Goal: Transaction & Acquisition: Obtain resource

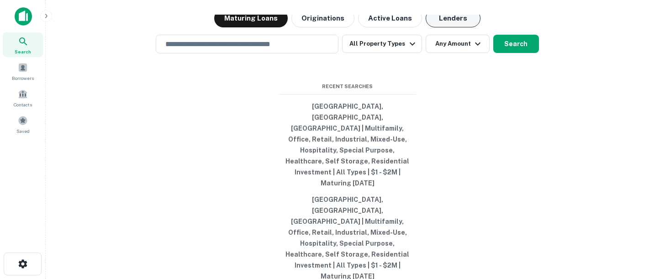
click at [442, 27] on button "Lenders" at bounding box center [452, 18] width 55 height 18
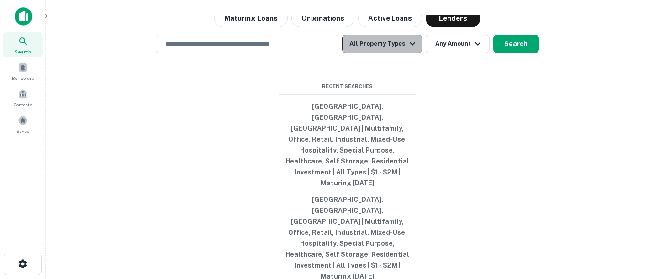
click at [407, 49] on icon "button" at bounding box center [412, 43] width 11 height 11
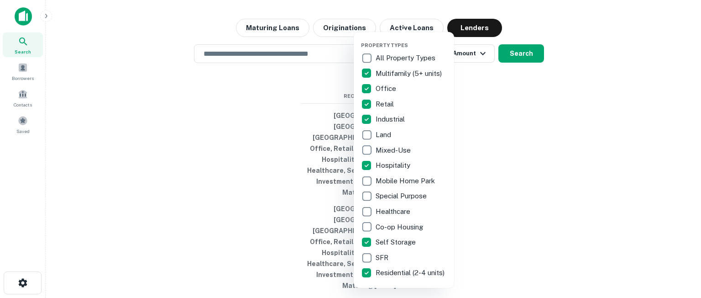
click at [509, 127] on div at bounding box center [350, 149] width 701 height 298
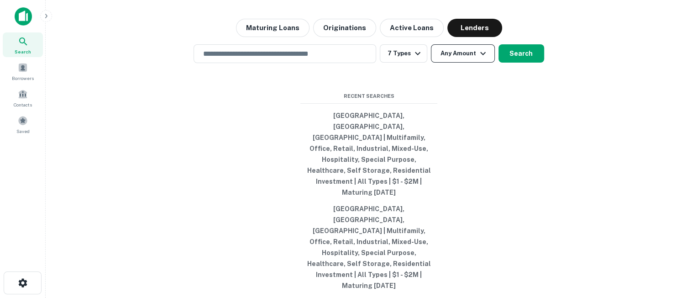
click at [484, 59] on icon "button" at bounding box center [483, 53] width 11 height 11
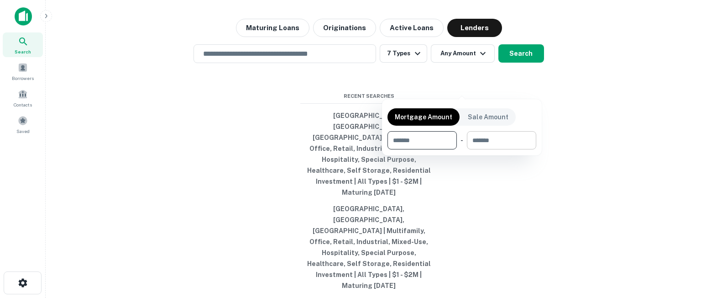
click at [483, 145] on input "number" at bounding box center [498, 140] width 63 height 18
type input "*******"
click at [526, 101] on div "Mortgage Amount Sale Amount ​ - ******* $3M ​" at bounding box center [462, 127] width 160 height 56
click at [523, 89] on div at bounding box center [350, 149] width 701 height 298
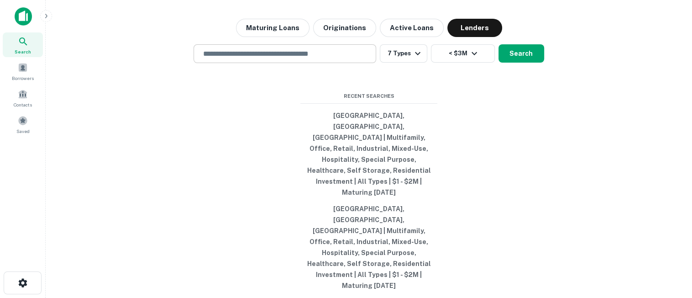
click at [256, 63] on div "​" at bounding box center [285, 53] width 183 height 19
click at [541, 115] on div "Search lenders & loans, faster. Maturing Loans Originations Active Loans Lender…" at bounding box center [369, 171] width 632 height 298
click at [514, 63] on button "Search" at bounding box center [522, 53] width 46 height 18
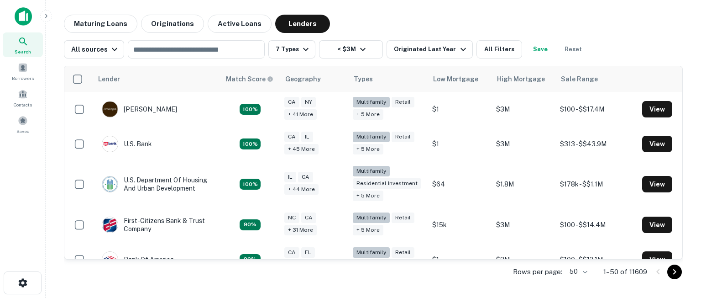
click at [619, 43] on div "All sources ​ 7 Types < $3M Originated Last Year All Filters Save Reset" at bounding box center [373, 46] width 619 height 26
click at [618, 36] on div "All sources ​ 7 Types < $3M Originated Last Year All Filters Save Reset" at bounding box center [373, 46] width 619 height 26
click at [648, 33] on div "All sources ​ 7 Types < $3M Originated Last Year All Filters Save Reset" at bounding box center [373, 46] width 619 height 26
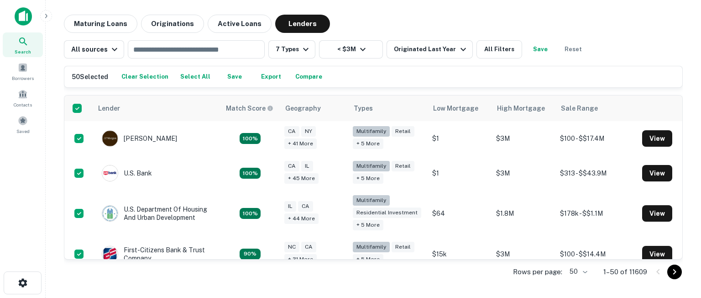
click at [586, 272] on body "Search Borrowers Contacts Saved Maturing Loans Originations Active Loans Lender…" at bounding box center [350, 149] width 701 height 298
click at [579, 278] on li "1000" at bounding box center [578, 278] width 31 height 16
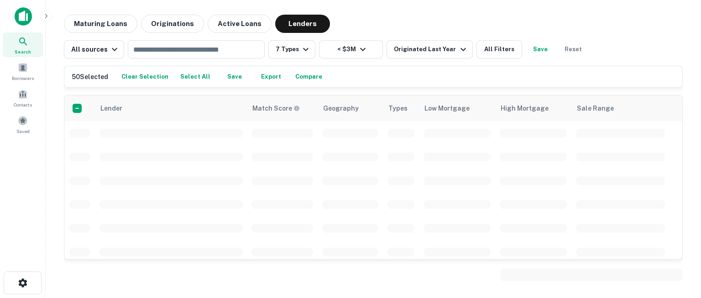
click at [242, 48] on input "text" at bounding box center [196, 49] width 130 height 13
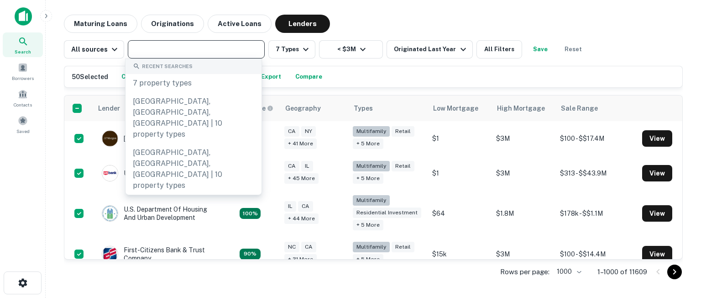
click at [648, 59] on div "50 Selected Clear Selection Select All Save Export Compare Lender Match Score G…" at bounding box center [373, 171] width 619 height 226
click at [197, 49] on input "text" at bounding box center [196, 49] width 130 height 13
click at [199, 49] on input "text" at bounding box center [196, 49] width 130 height 13
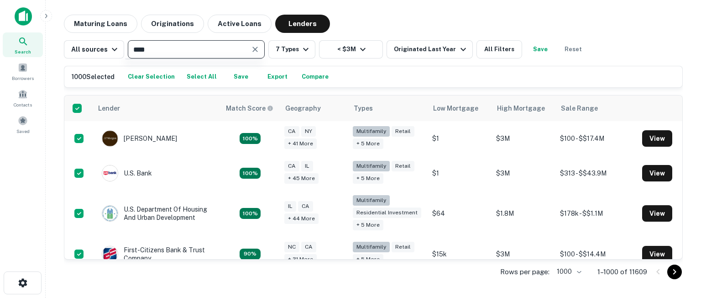
type input "*****"
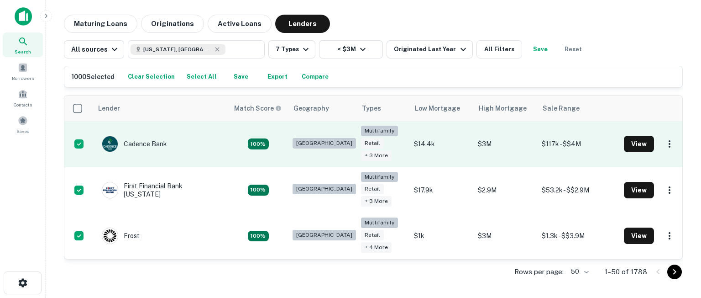
type input "**********"
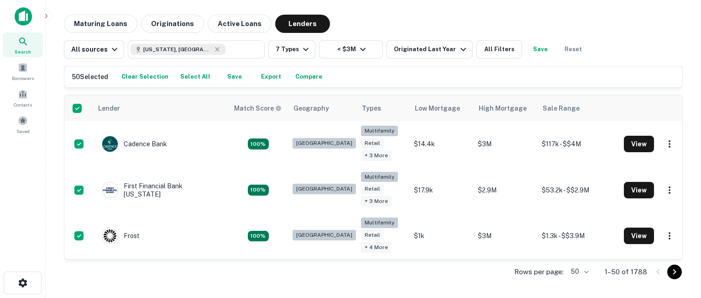
click at [101, 76] on h6 "50 Selected" at bounding box center [90, 77] width 37 height 10
click at [583, 271] on body "Search Borrowers Contacts Saved Maturing Loans Originations Active Loans Lender…" at bounding box center [350, 149] width 701 height 298
click at [581, 274] on li "1000" at bounding box center [581, 278] width 31 height 16
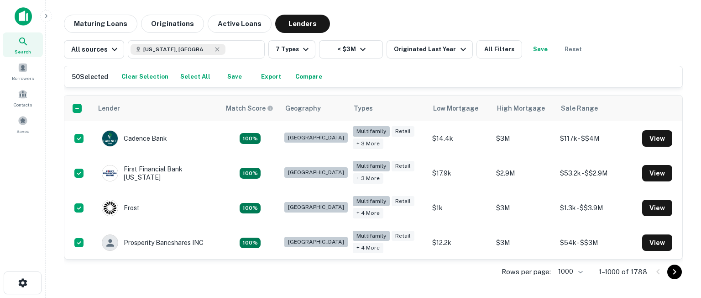
click at [260, 76] on button "Export" at bounding box center [271, 77] width 29 height 14
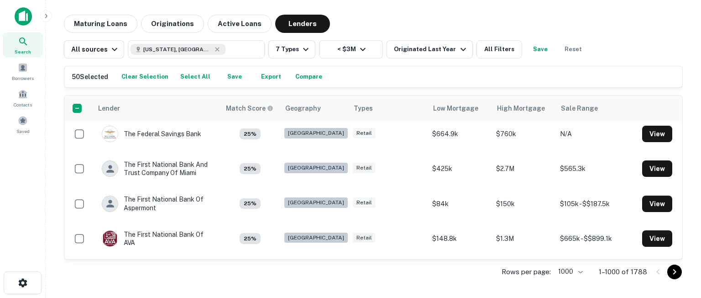
scroll to position [31508, 0]
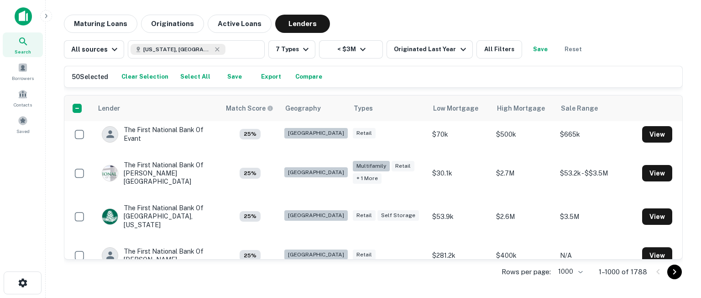
click at [648, 269] on icon "Go to next page" at bounding box center [674, 271] width 11 height 11
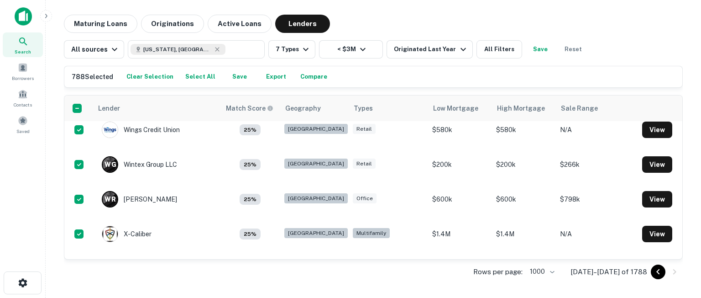
scroll to position [27257, 0]
click at [267, 76] on button "Export" at bounding box center [276, 77] width 29 height 14
click at [644, 50] on div "All sources [US_STATE], [GEOGRAPHIC_DATA] ​ 7 Types < $3M Originated Last Year …" at bounding box center [373, 46] width 619 height 26
click at [611, 27] on div "CSV Downloaded" at bounding box center [625, 23] width 110 height 11
click at [648, 270] on icon "Go to previous page" at bounding box center [658, 271] width 11 height 11
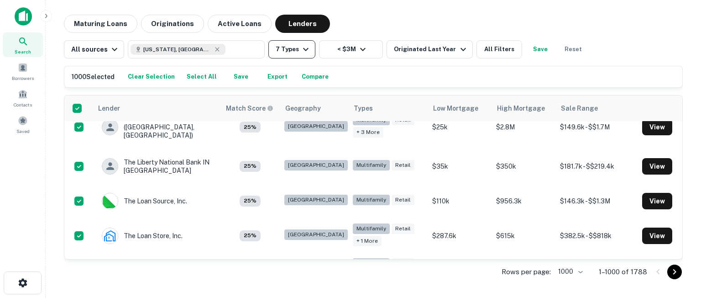
scroll to position [31883, 0]
click at [280, 78] on button "Export" at bounding box center [277, 77] width 29 height 14
click at [581, 22] on div "CSV Downloaded" at bounding box center [625, 23] width 110 height 11
drag, startPoint x: 132, startPoint y: 77, endPoint x: 137, endPoint y: 78, distance: 5.2
click at [132, 77] on button "Clear Selection" at bounding box center [152, 77] width 52 height 14
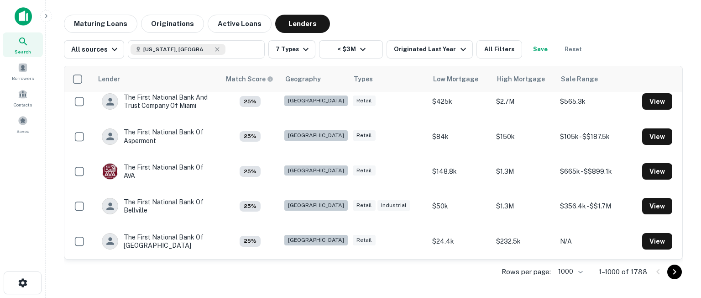
scroll to position [31274, 0]
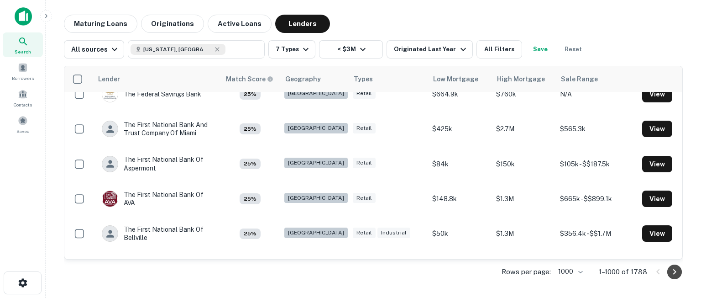
click at [648, 272] on icon "Go to next page" at bounding box center [674, 271] width 11 height 11
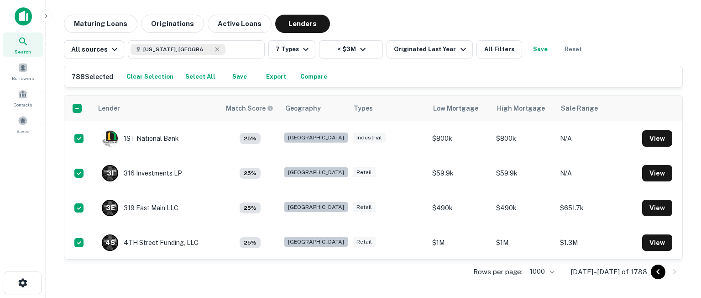
click at [264, 76] on button "Export" at bounding box center [276, 77] width 29 height 14
